Goal: Find specific page/section: Find specific page/section

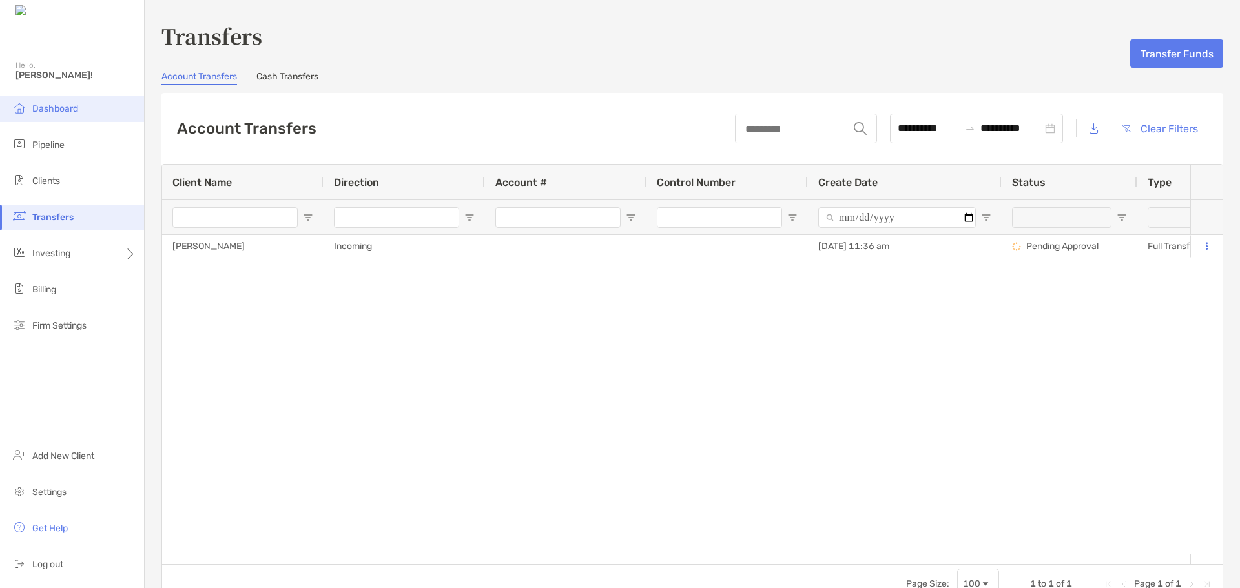
click at [68, 104] on span "Dashboard" at bounding box center [55, 108] width 46 height 11
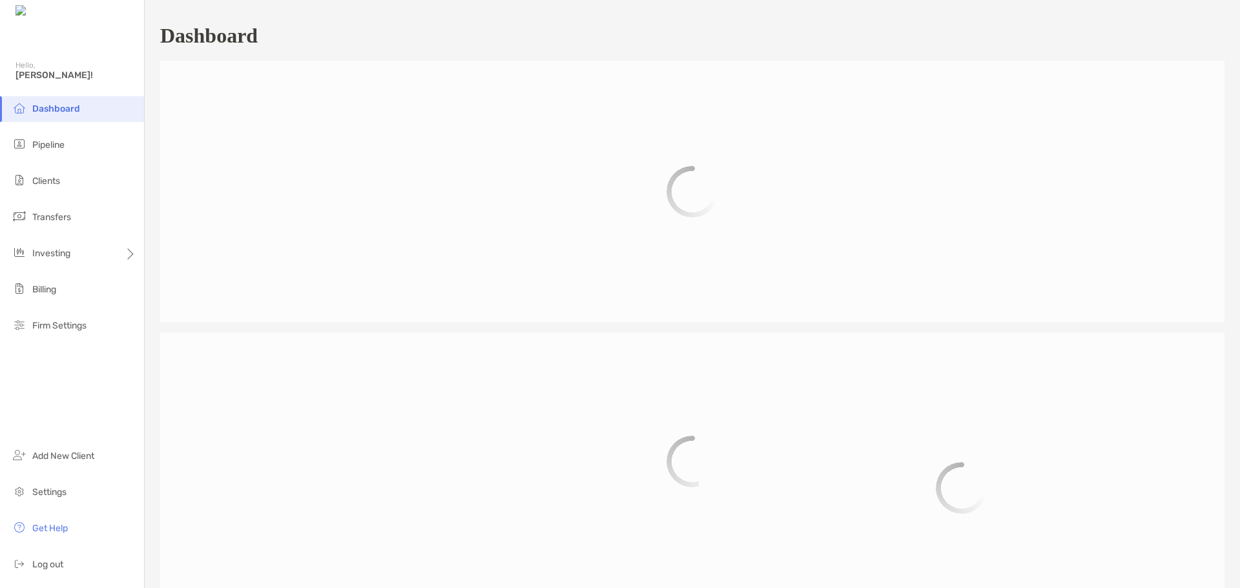
scroll to position [601, 0]
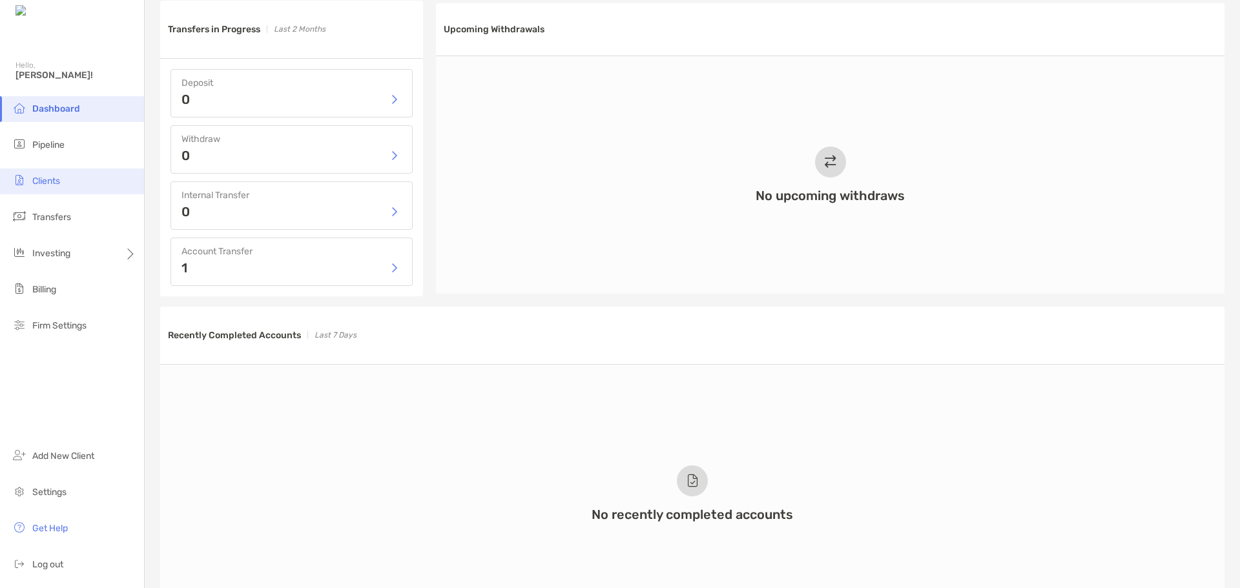
click at [49, 174] on li "Clients" at bounding box center [72, 182] width 144 height 26
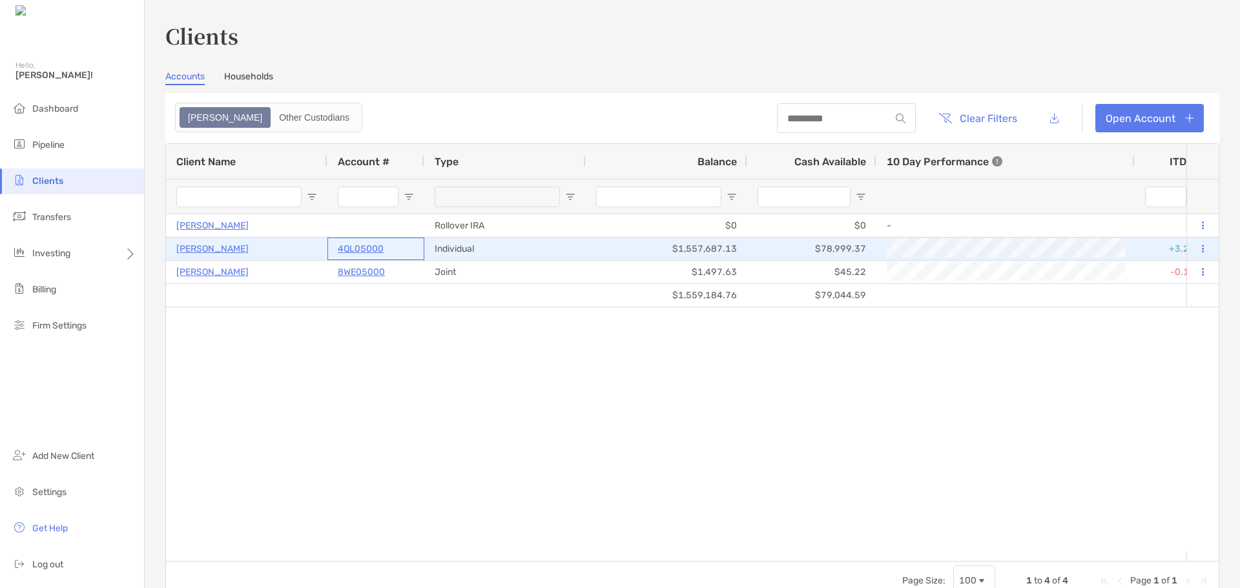
click at [358, 249] on p "4QL05000" at bounding box center [361, 249] width 46 height 16
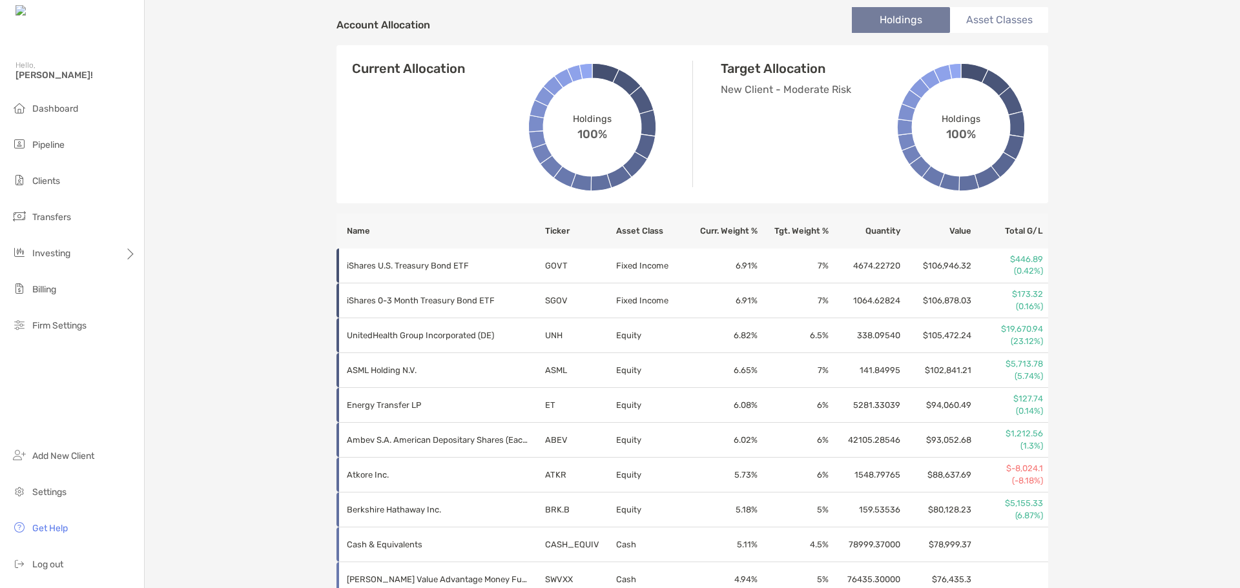
scroll to position [129, 0]
